Goal: Information Seeking & Learning: Learn about a topic

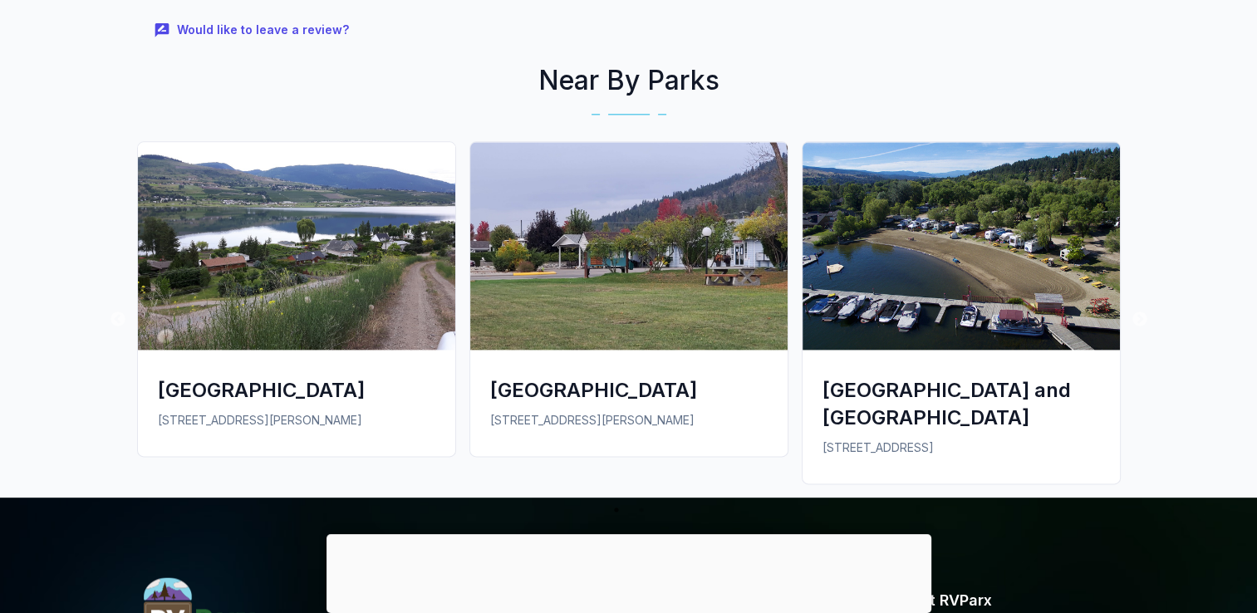
scroll to position [2077, 0]
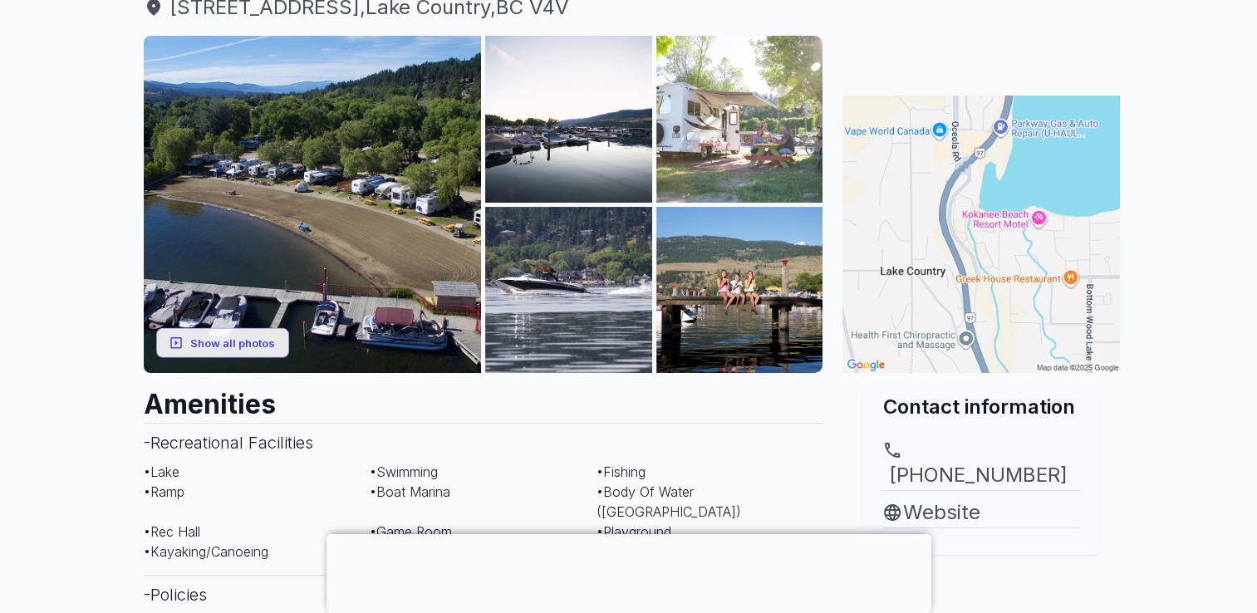
scroll to position [166, 0]
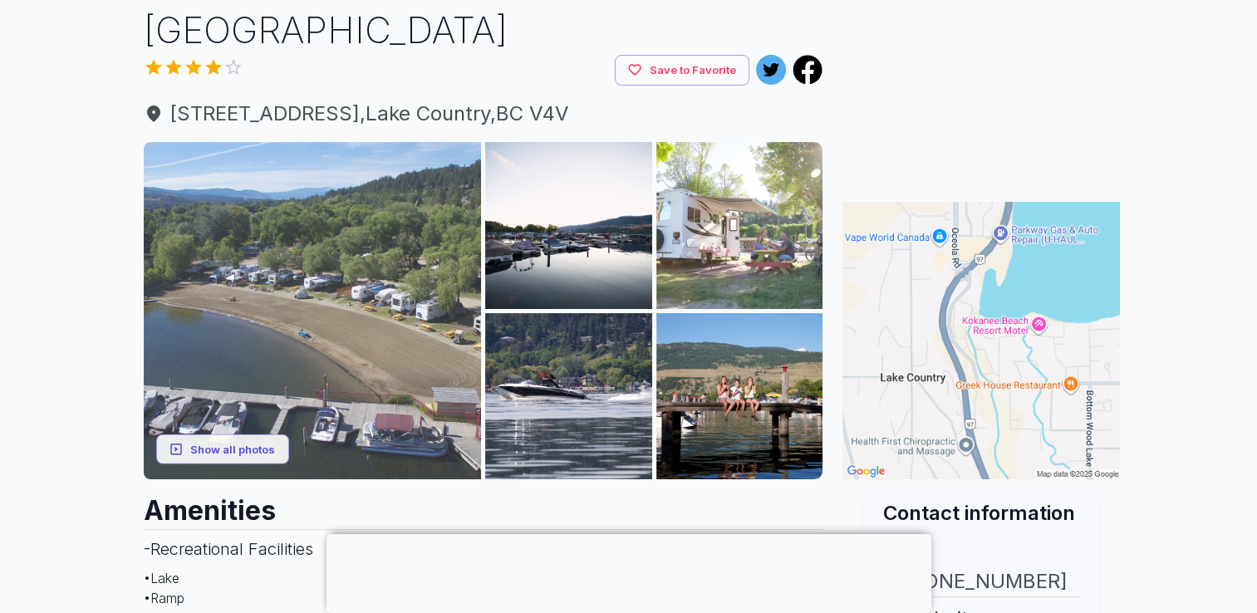
click at [302, 192] on img at bounding box center [313, 311] width 338 height 338
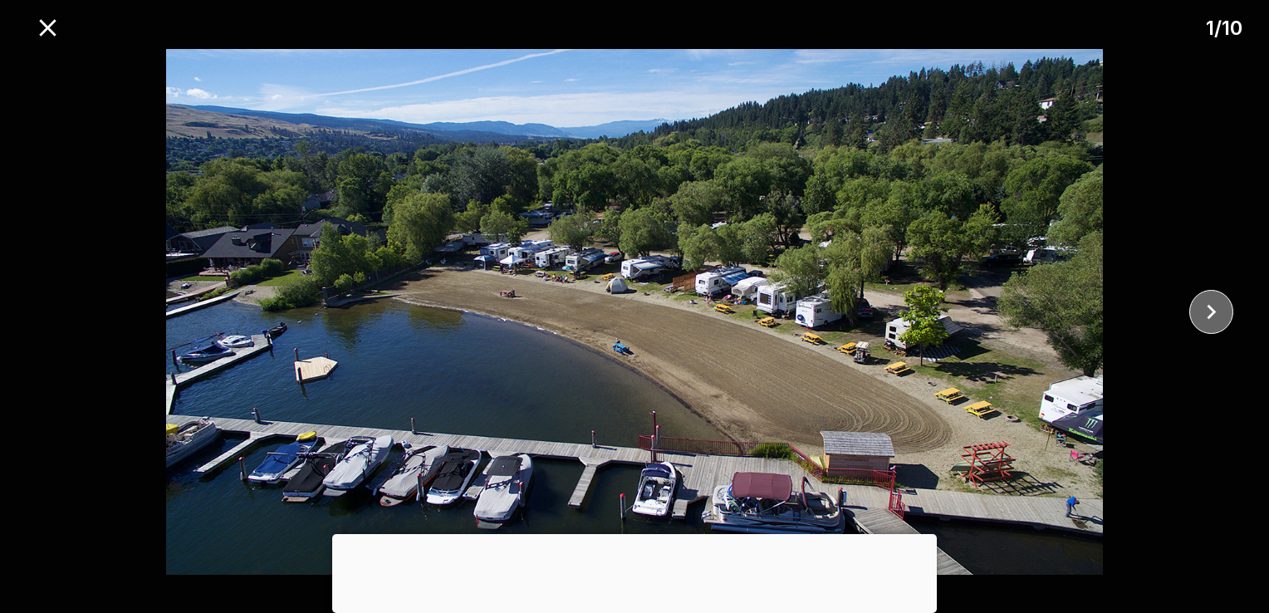
click at [1205, 317] on icon "close" at bounding box center [1211, 311] width 29 height 29
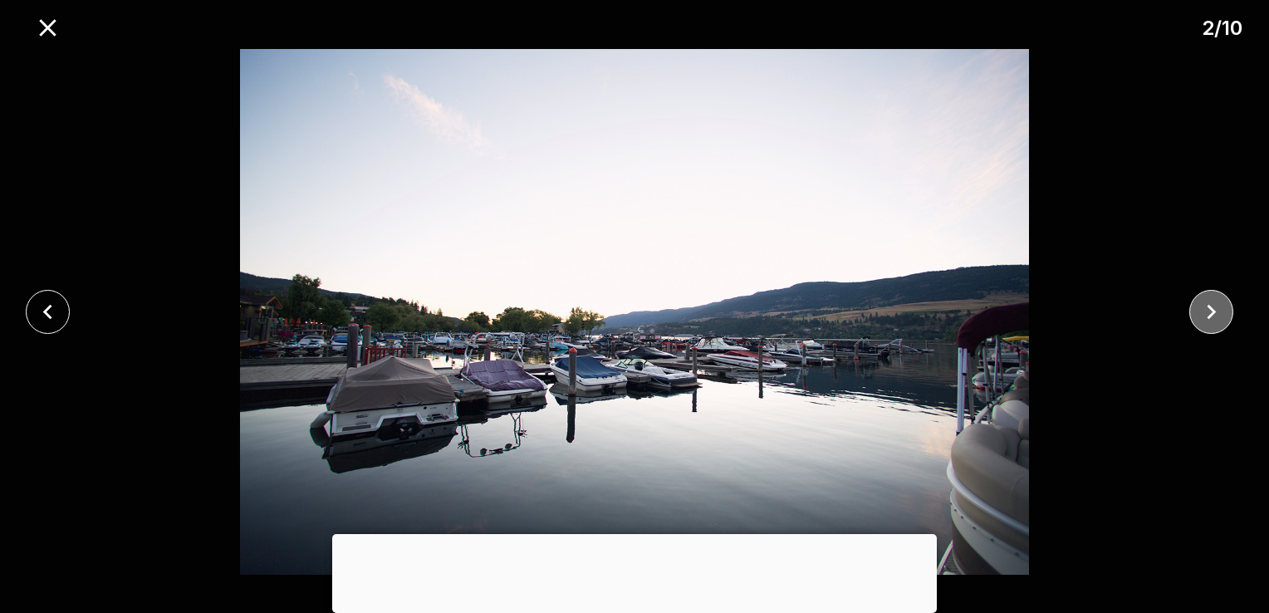
click at [1205, 317] on icon "close" at bounding box center [1211, 311] width 29 height 29
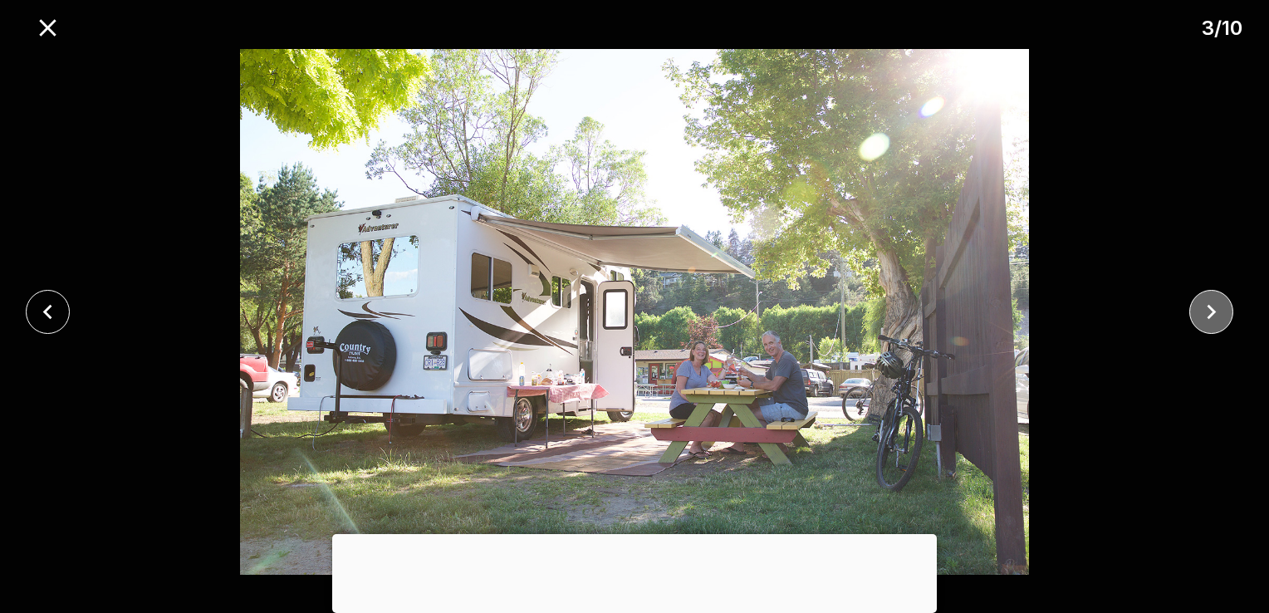
click at [1205, 317] on icon "close" at bounding box center [1211, 311] width 29 height 29
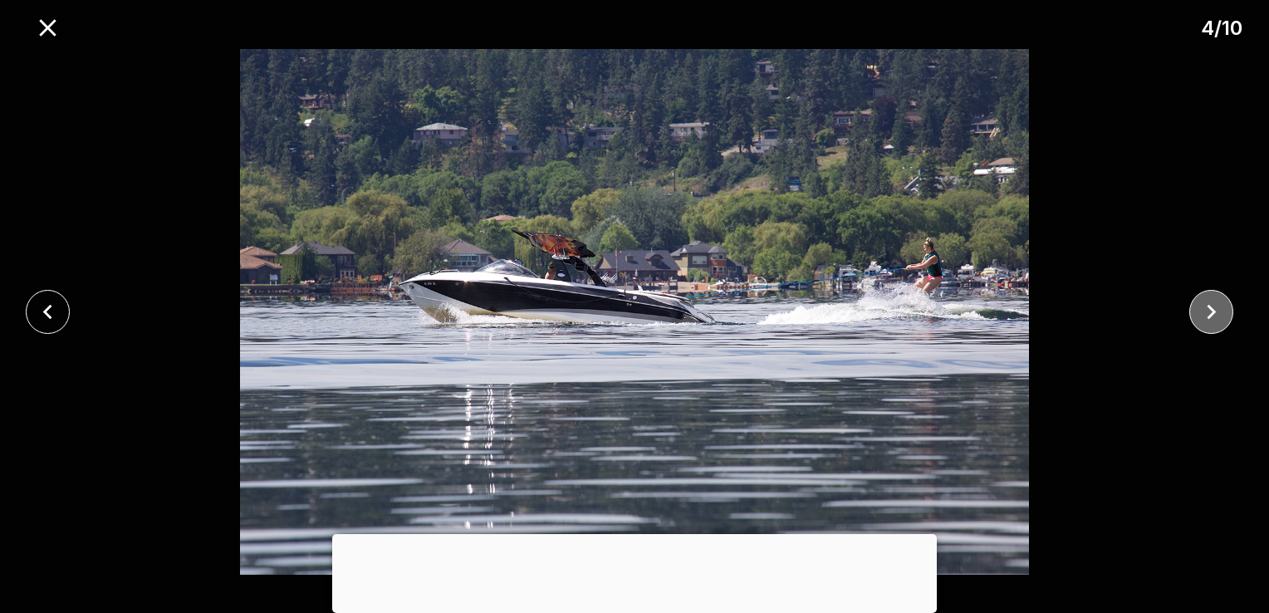
click at [1205, 317] on icon "close" at bounding box center [1211, 311] width 29 height 29
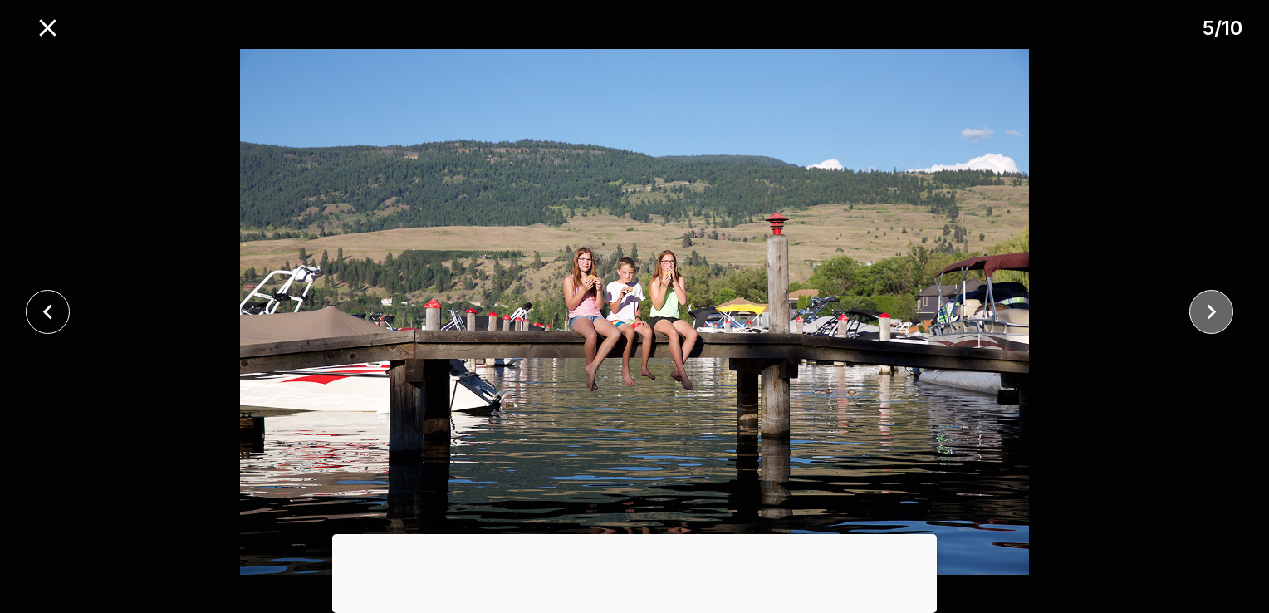
click at [1205, 317] on icon "close" at bounding box center [1211, 311] width 29 height 29
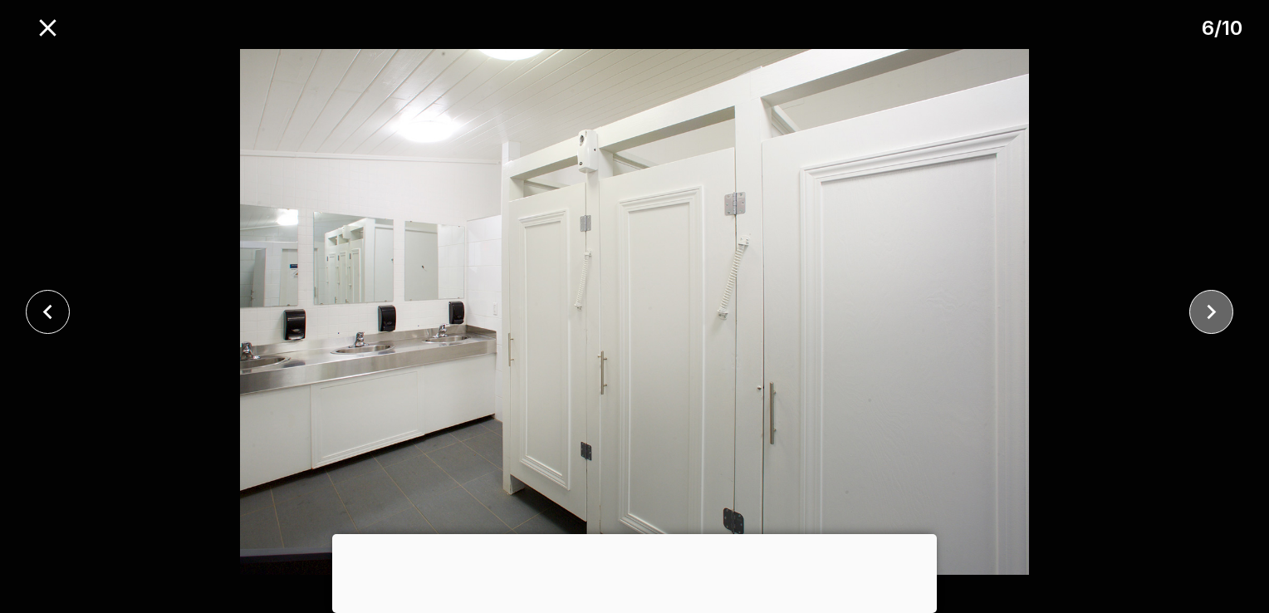
click at [1205, 317] on icon "close" at bounding box center [1211, 311] width 29 height 29
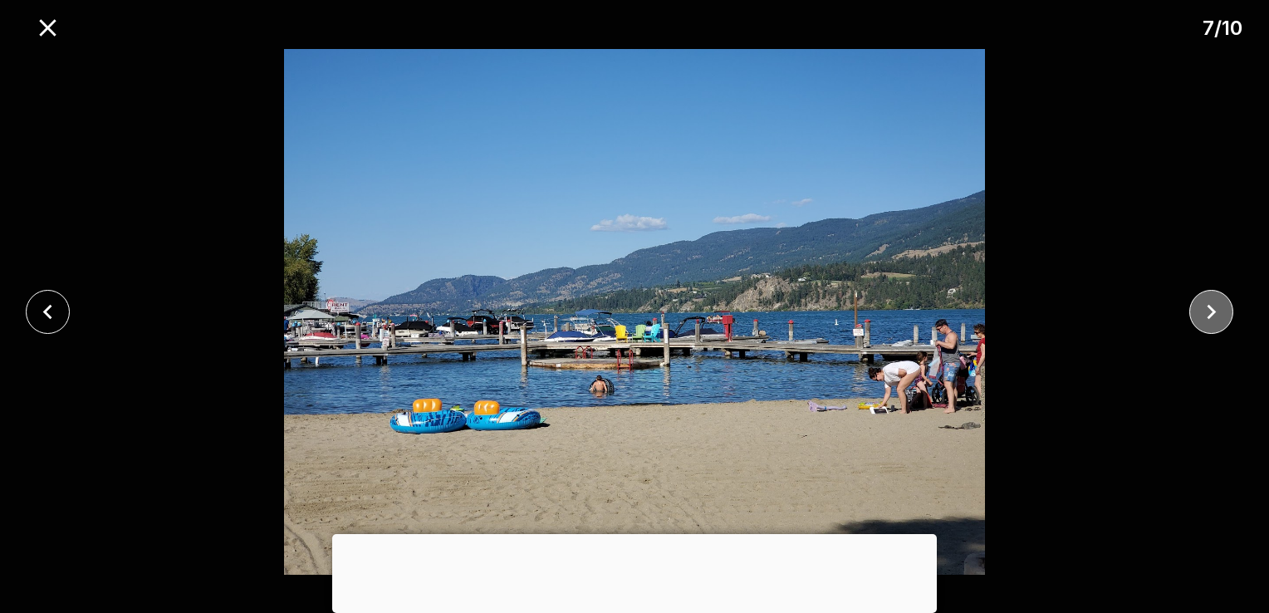
click at [1205, 317] on icon "close" at bounding box center [1211, 311] width 29 height 29
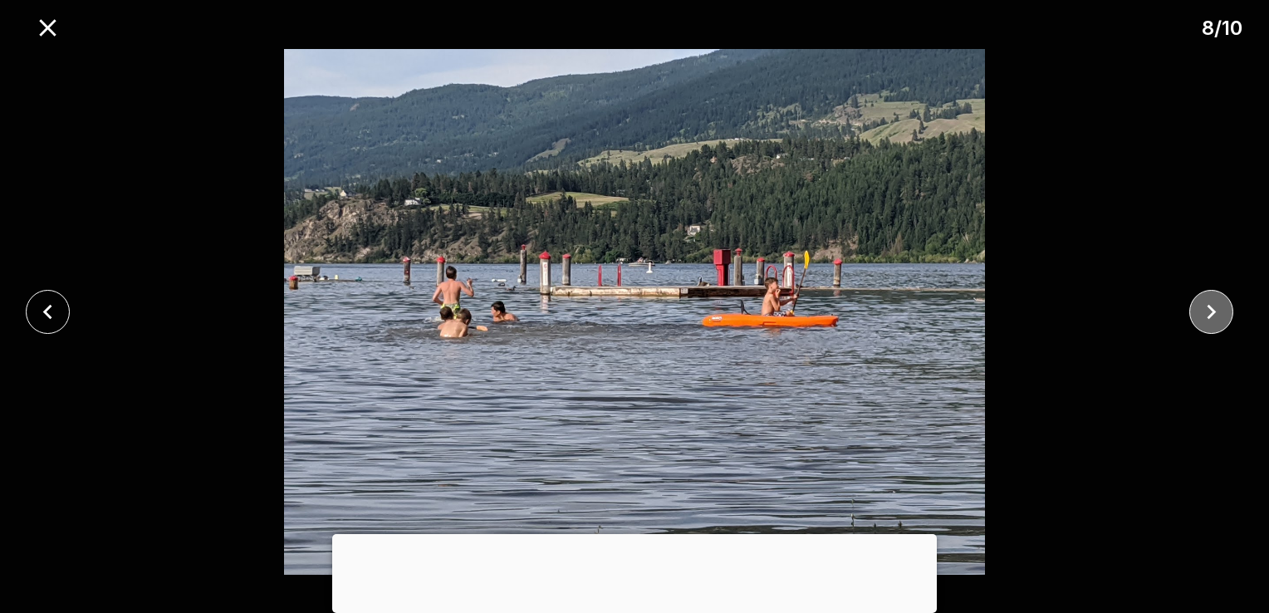
click at [1205, 317] on icon "close" at bounding box center [1211, 311] width 29 height 29
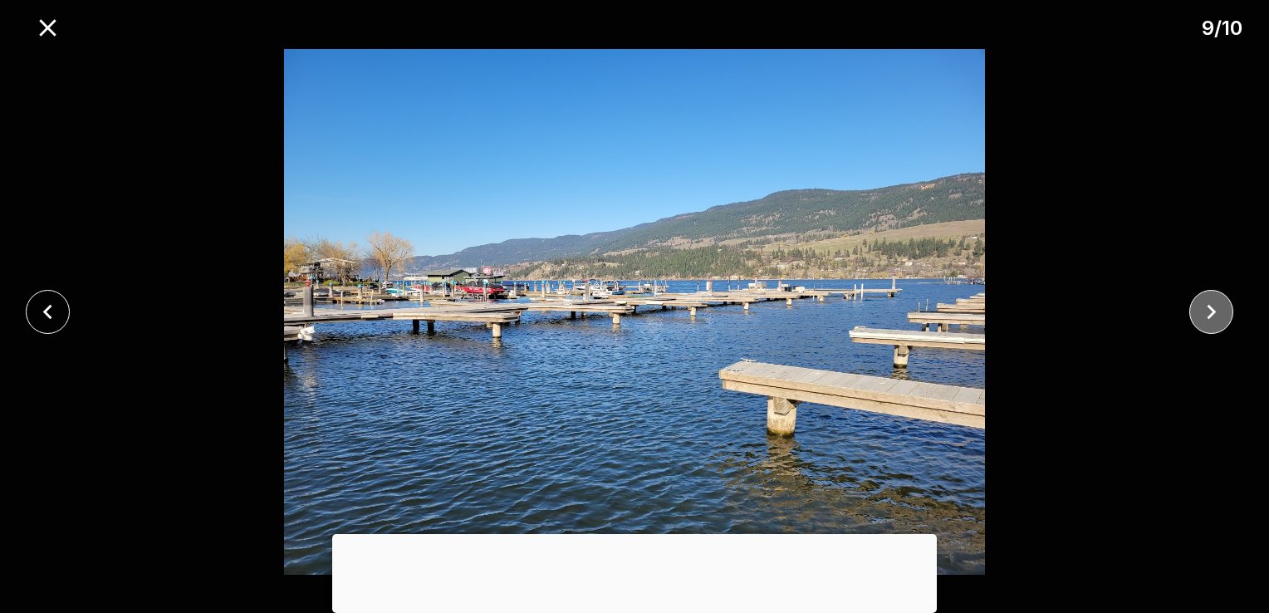
click at [1205, 317] on icon "close" at bounding box center [1211, 311] width 29 height 29
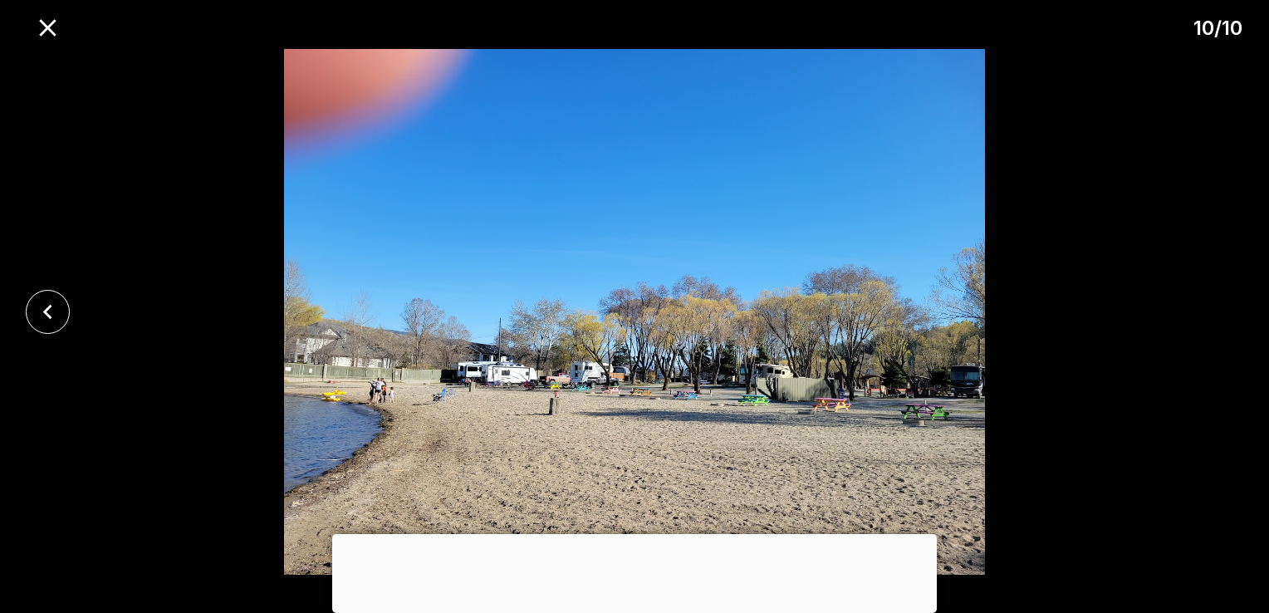
click at [1205, 317] on div at bounding box center [634, 312] width 1269 height 526
click at [46, 27] on icon "close" at bounding box center [47, 27] width 17 height 17
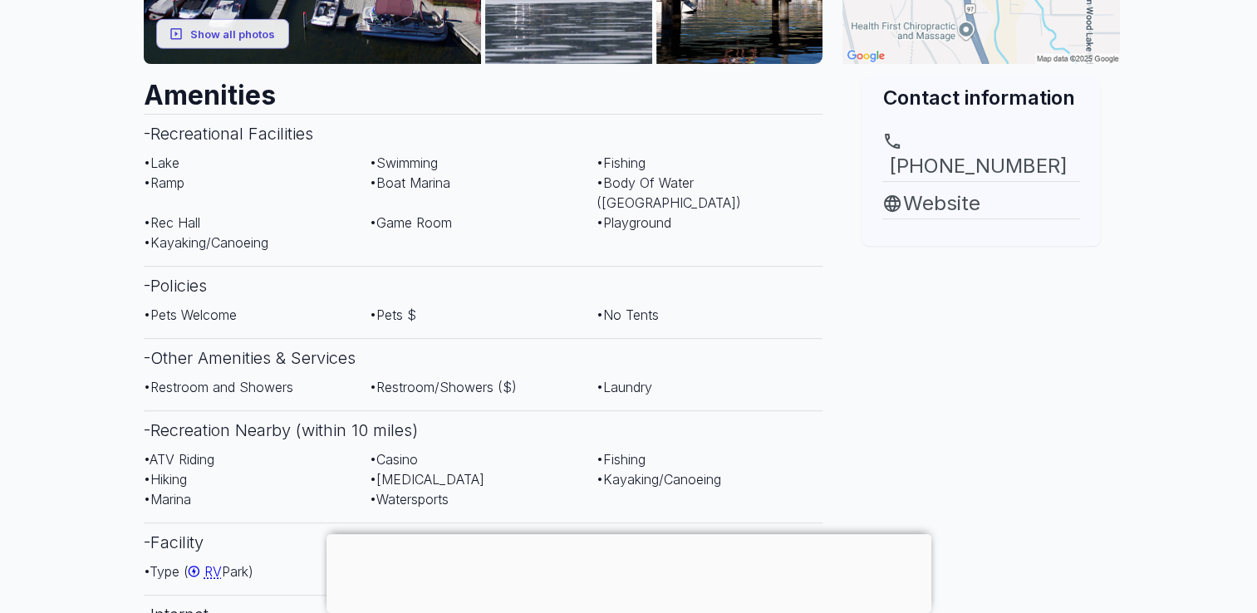
scroll to position [665, 0]
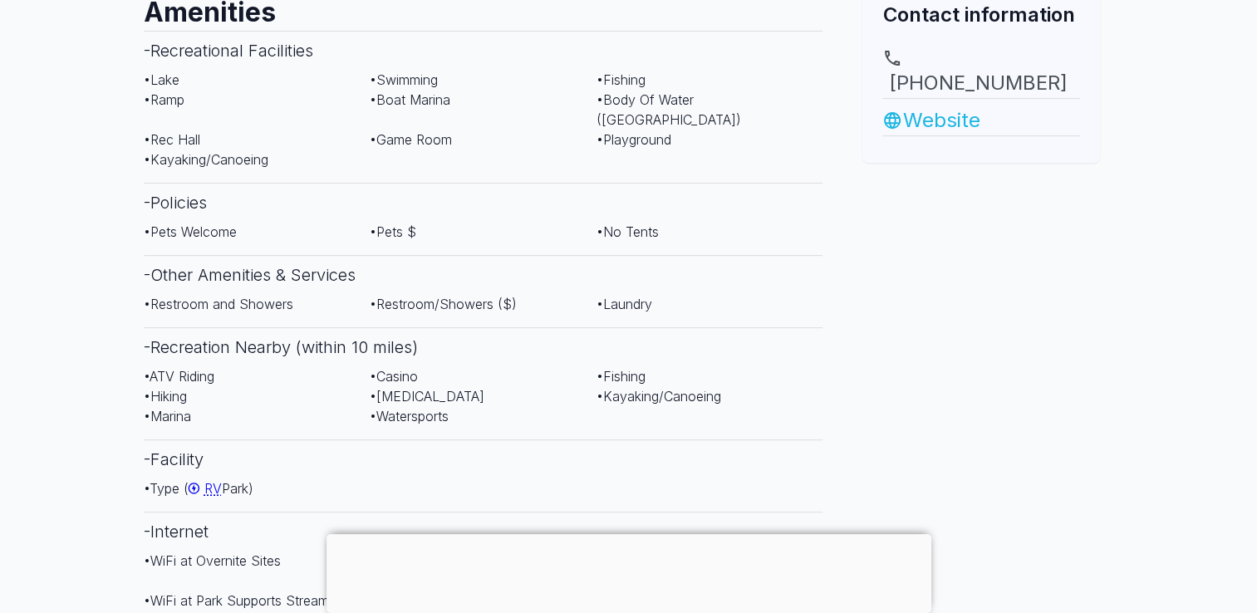
click at [945, 106] on link "Website" at bounding box center [981, 121] width 198 height 30
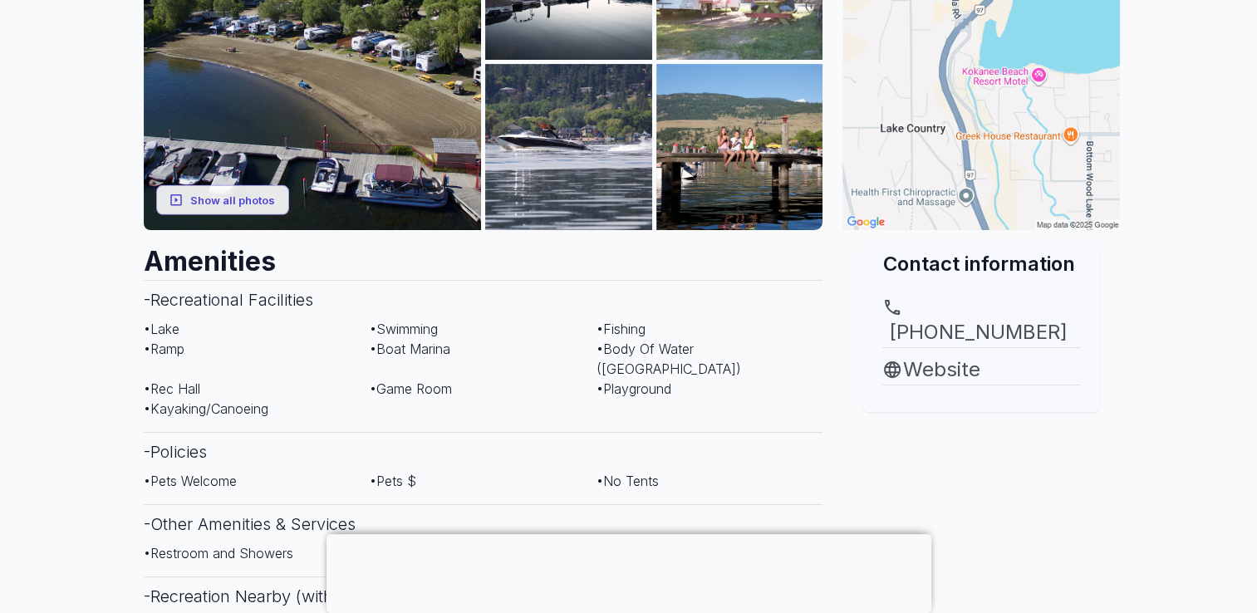
scroll to position [332, 0]
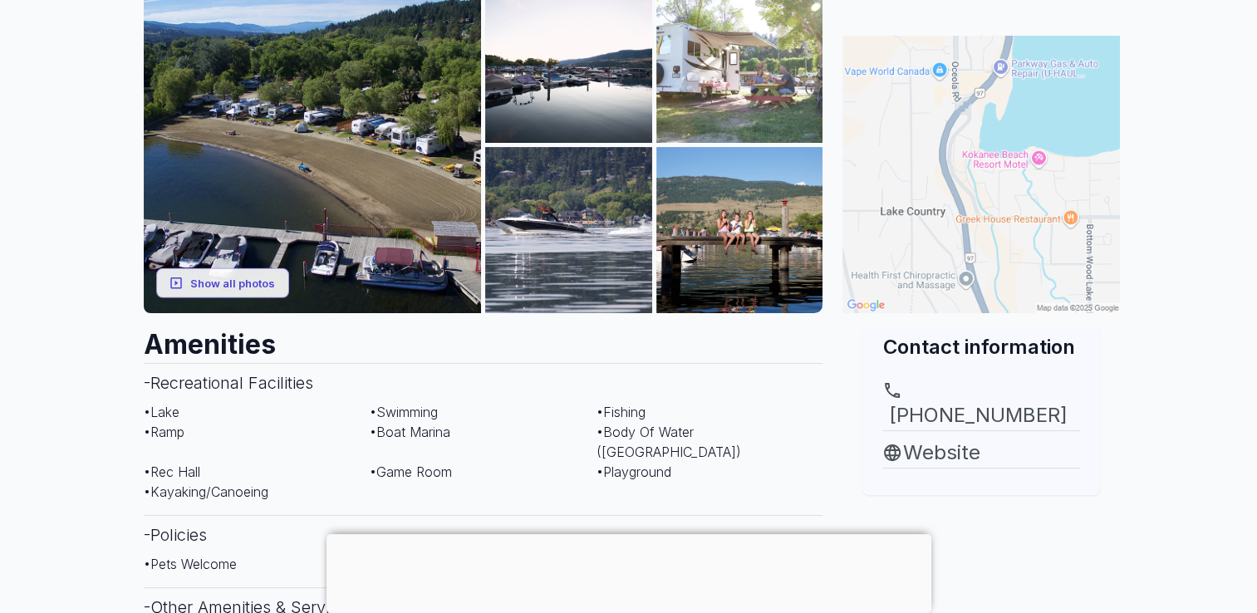
click at [1009, 135] on img at bounding box center [980, 174] width 277 height 277
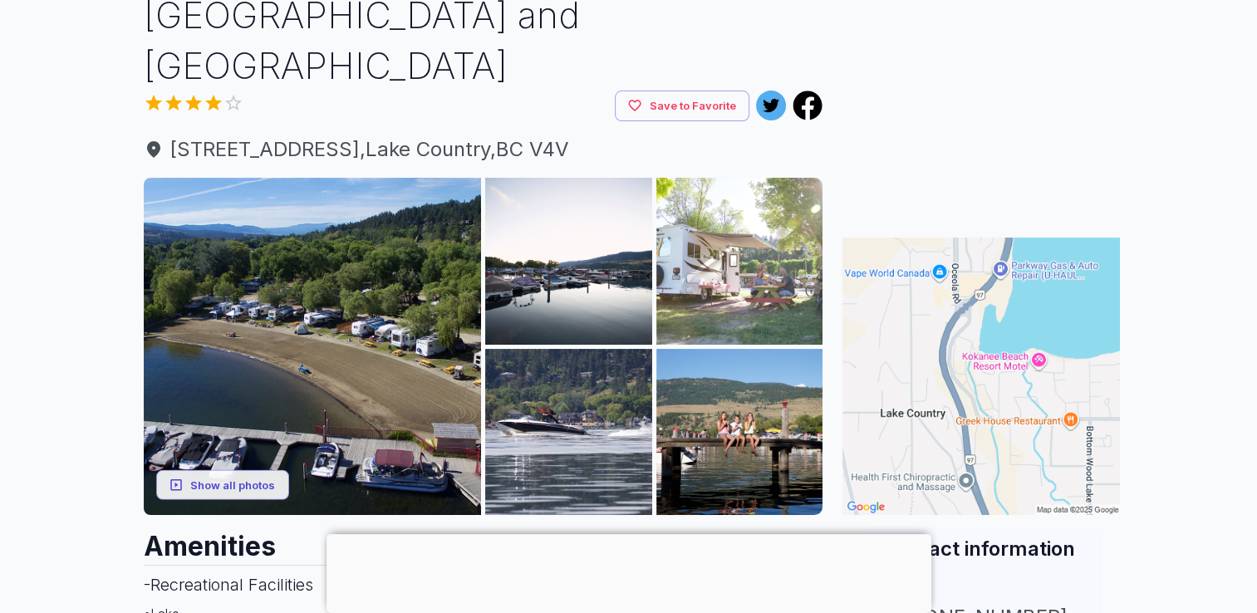
scroll to position [166, 0]
